Goal: Register for event/course

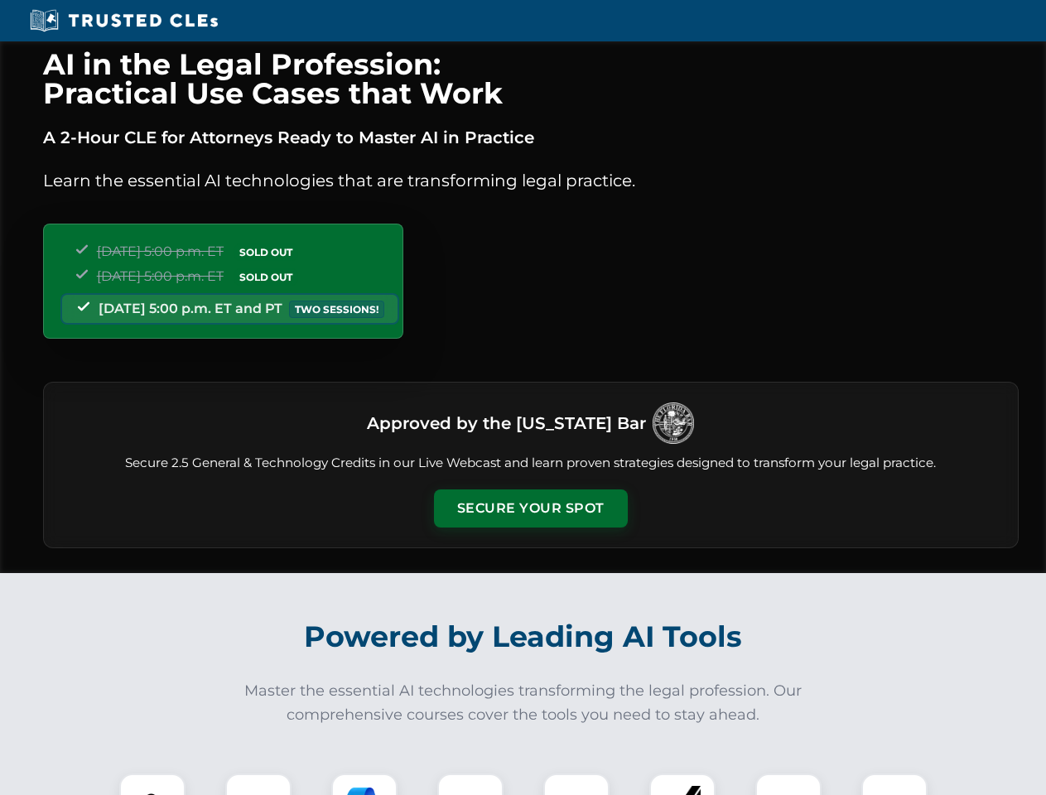
click at [530, 509] on button "Secure Your Spot" at bounding box center [531, 508] width 194 height 38
click at [152, 784] on img at bounding box center [152, 807] width 48 height 48
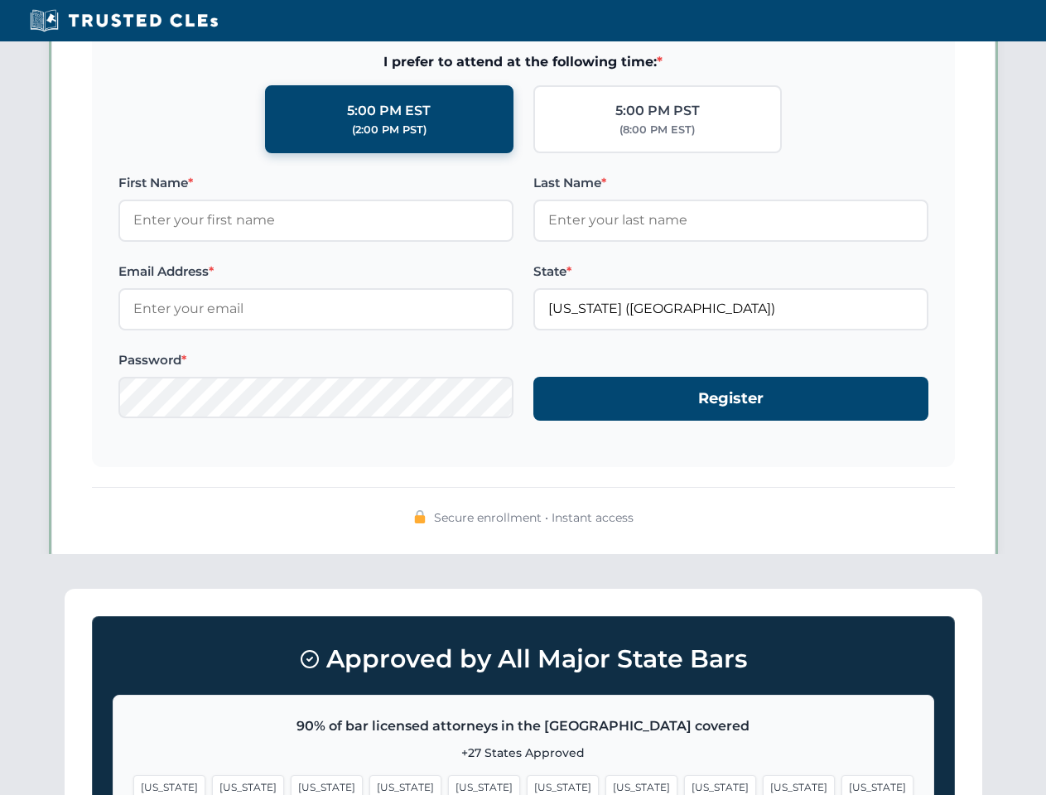
click at [605, 784] on span "[US_STATE]" at bounding box center [641, 787] width 72 height 24
click at [763, 784] on span "[US_STATE]" at bounding box center [799, 787] width 72 height 24
